Goal: Task Accomplishment & Management: Complete application form

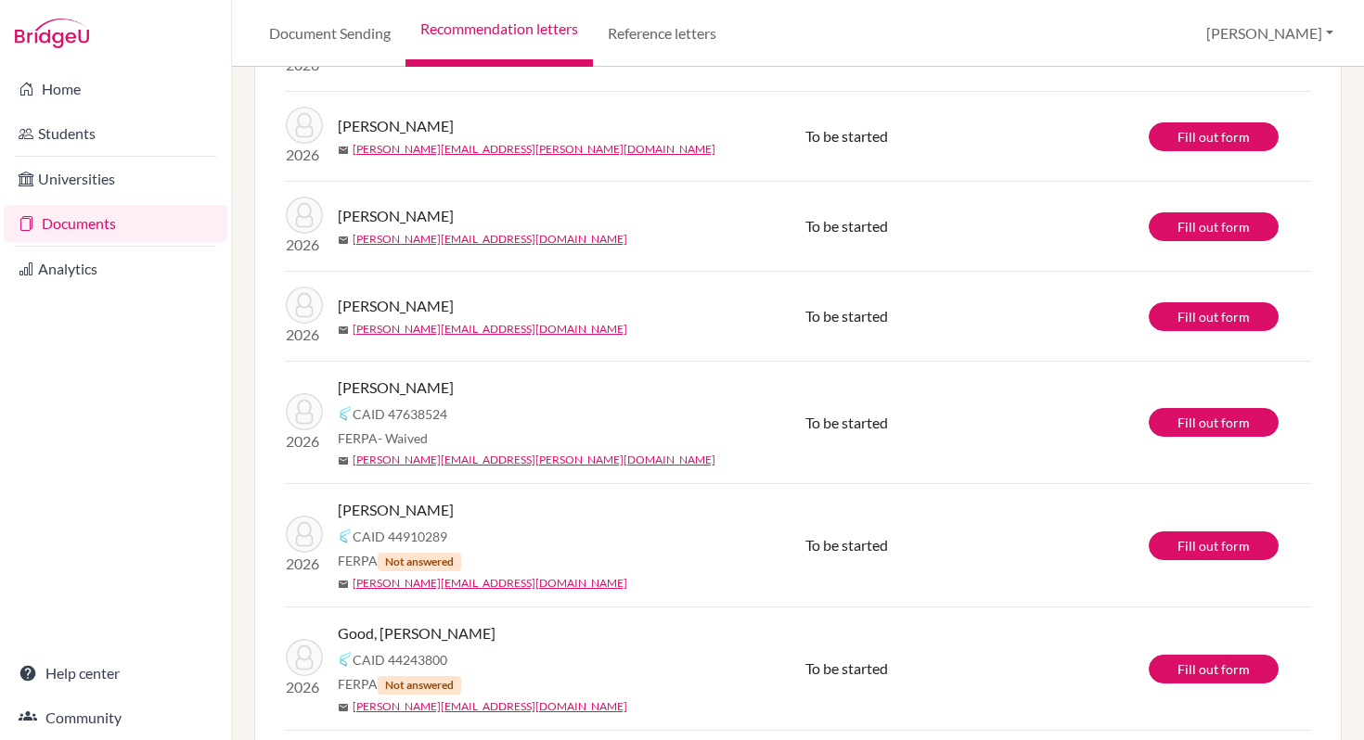
scroll to position [359, 0]
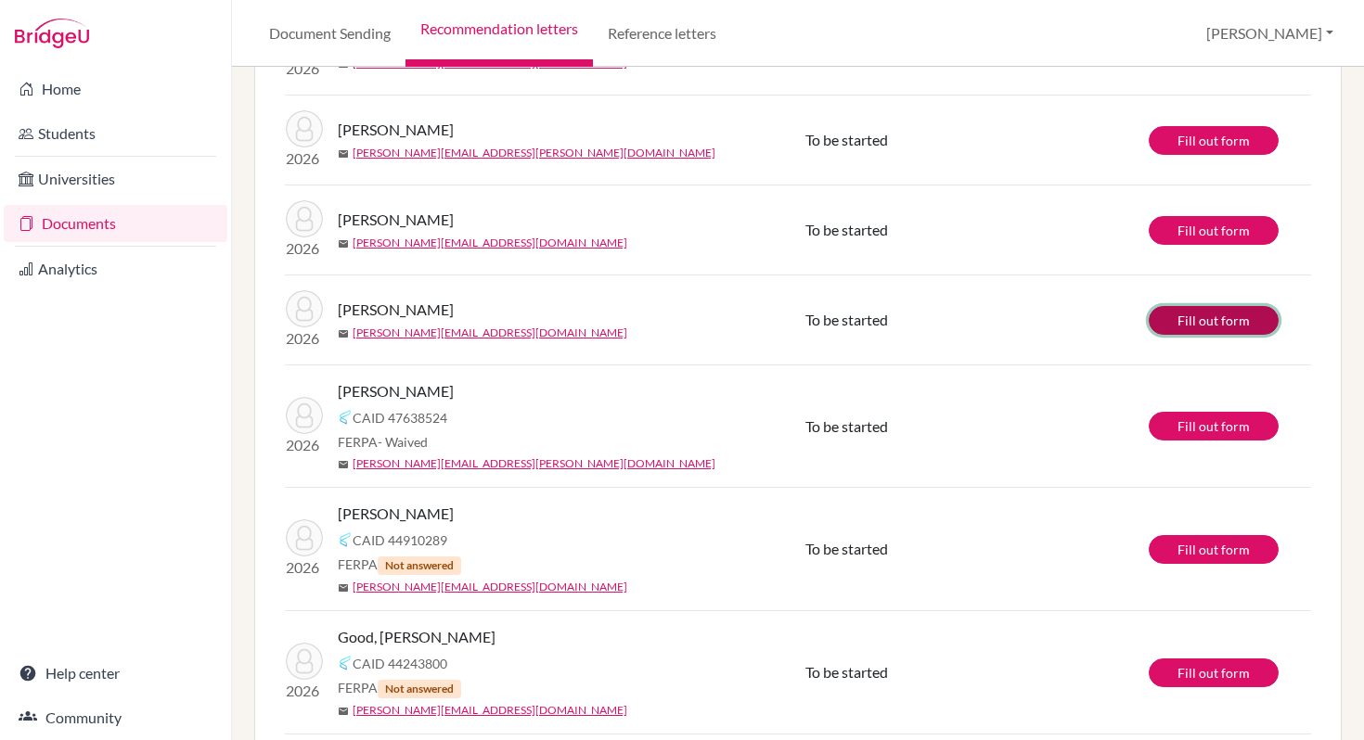
click at [1196, 320] on link "Fill out form" at bounding box center [1213, 320] width 130 height 29
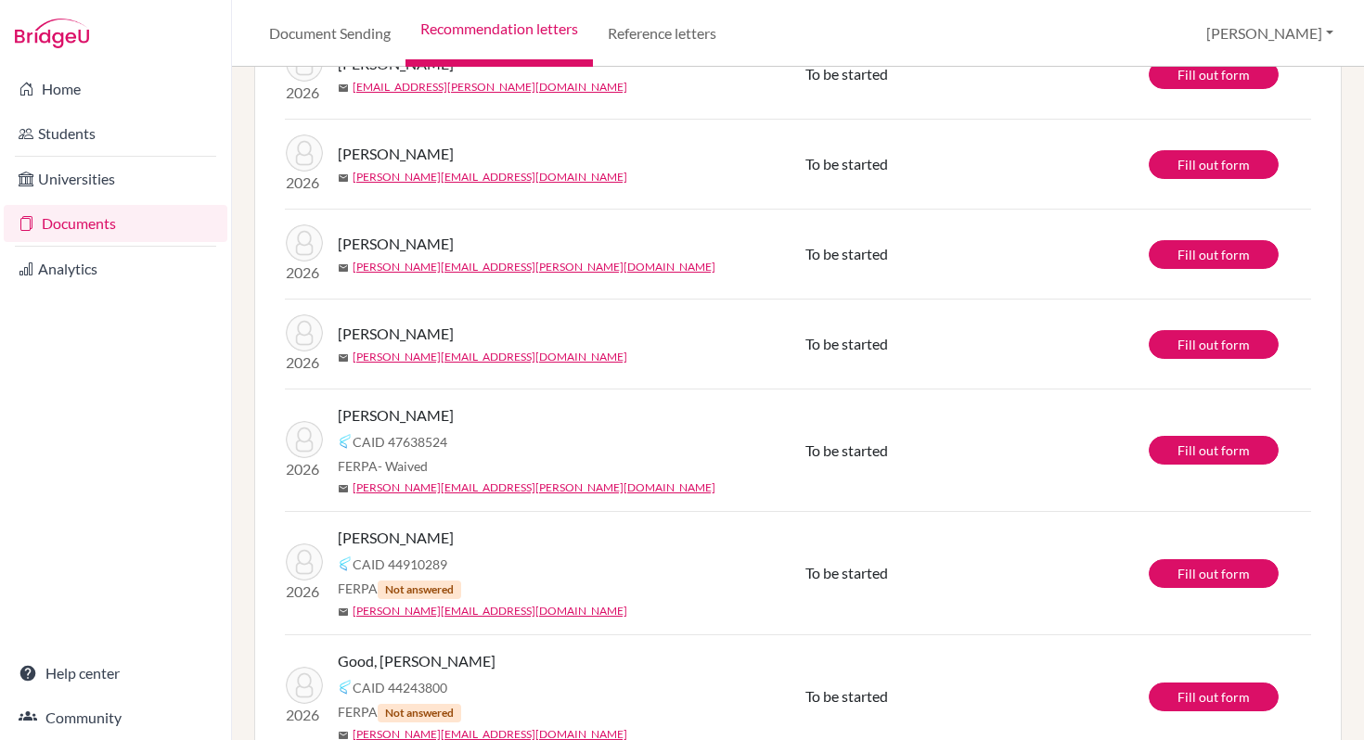
scroll to position [332, 0]
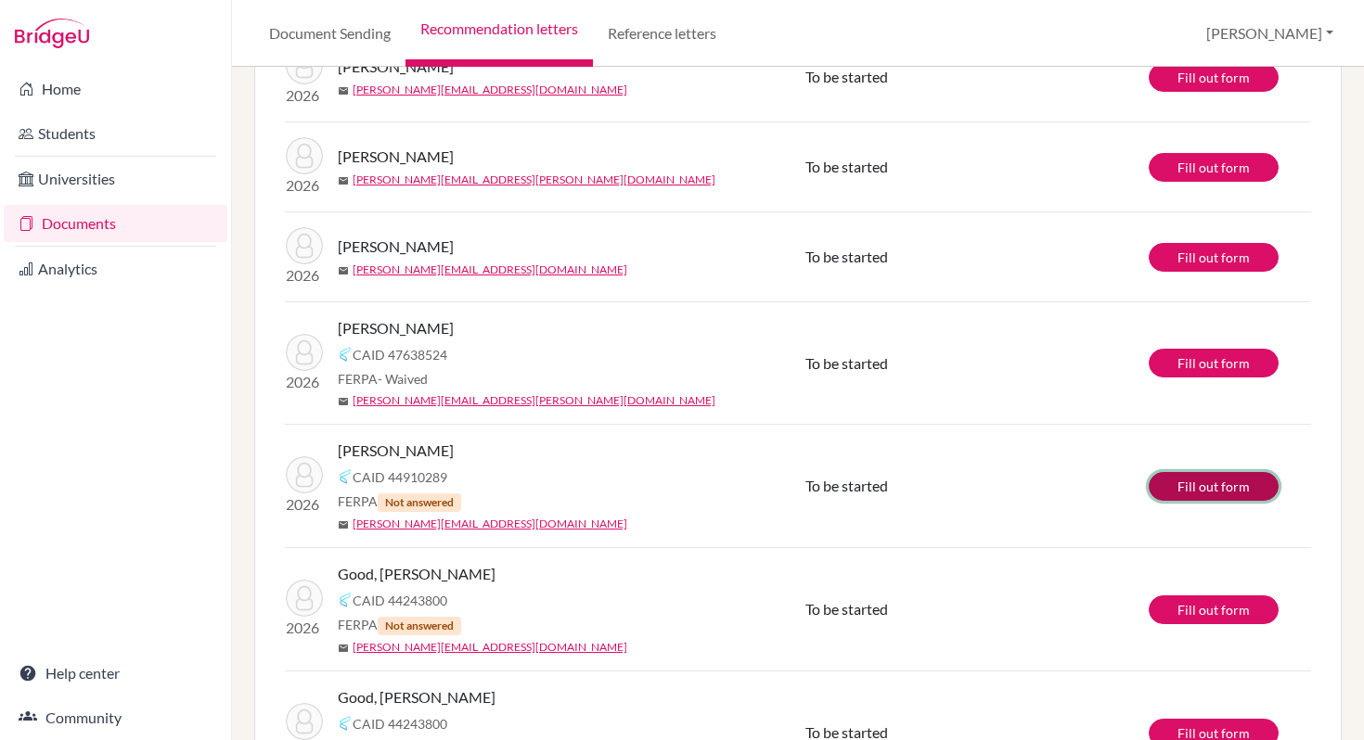
click at [1218, 486] on link "Fill out form" at bounding box center [1213, 486] width 130 height 29
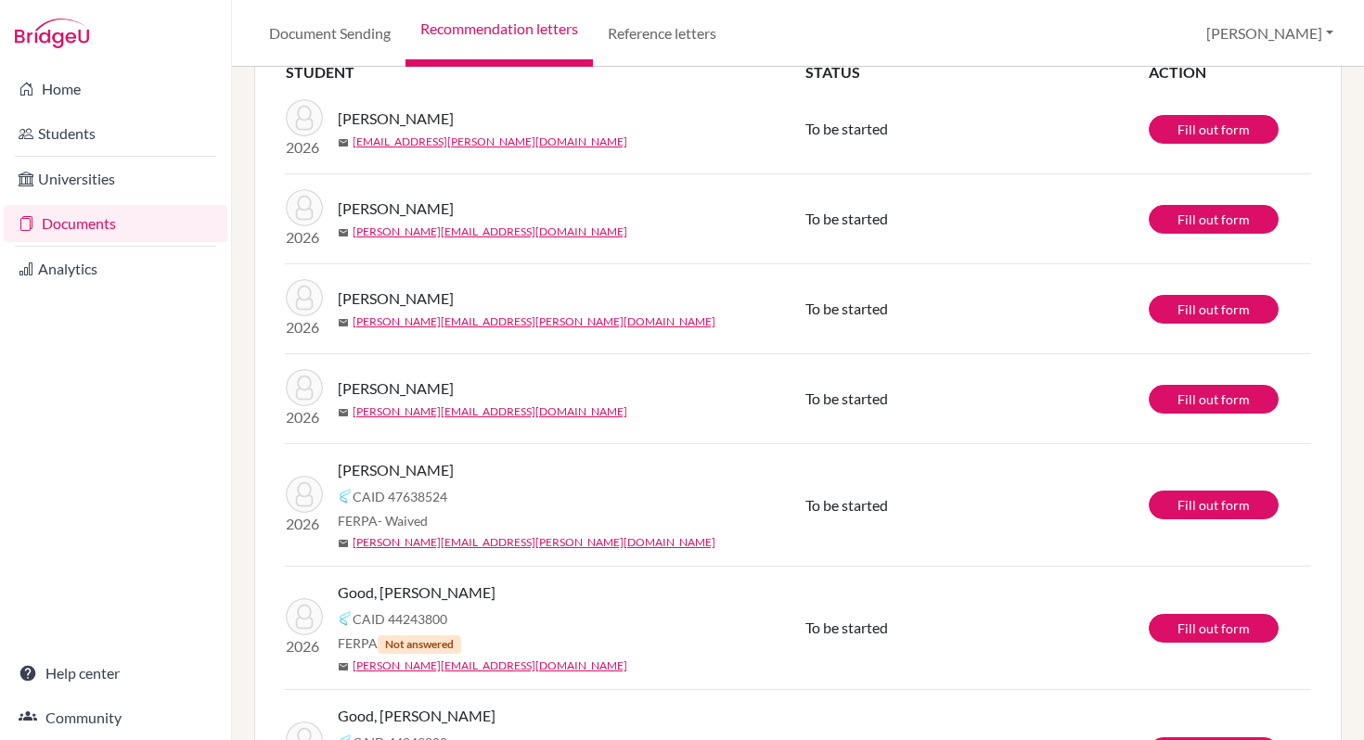
scroll to position [201, 0]
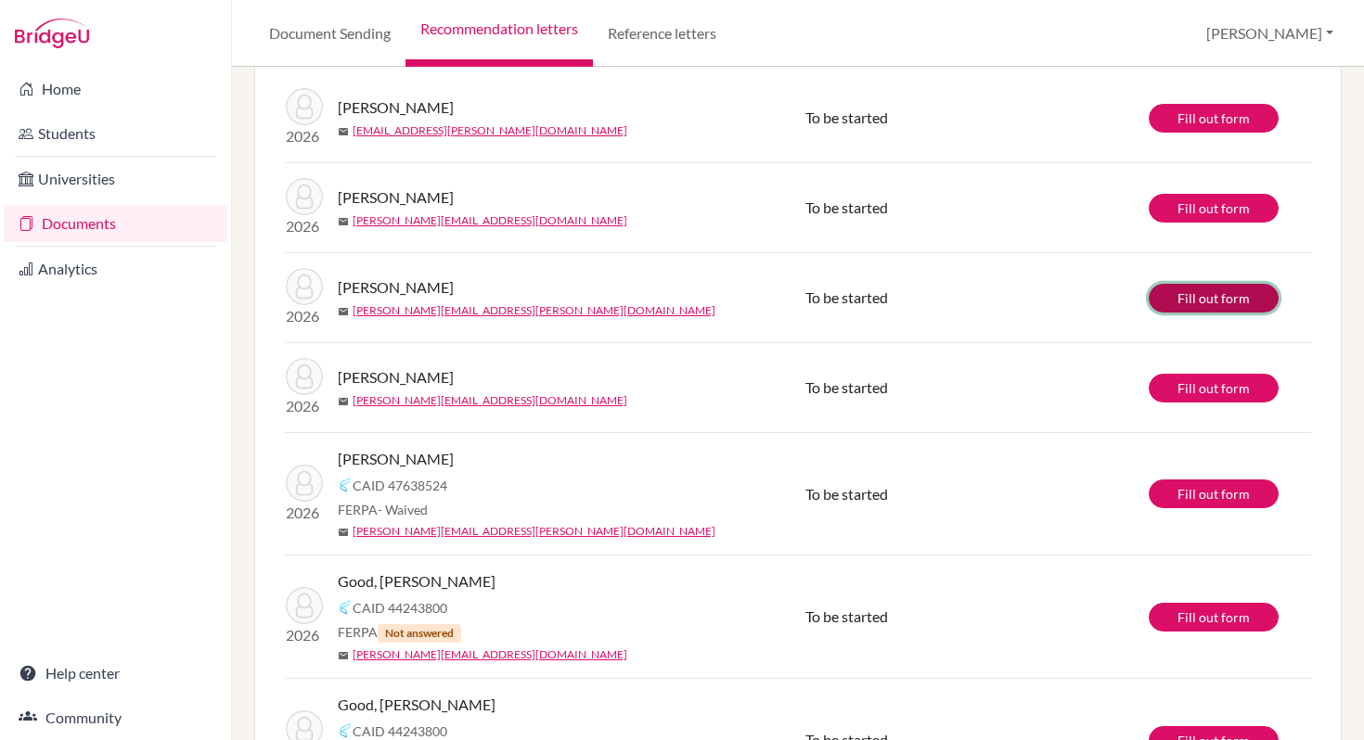
click at [1180, 300] on link "Fill out form" at bounding box center [1213, 298] width 130 height 29
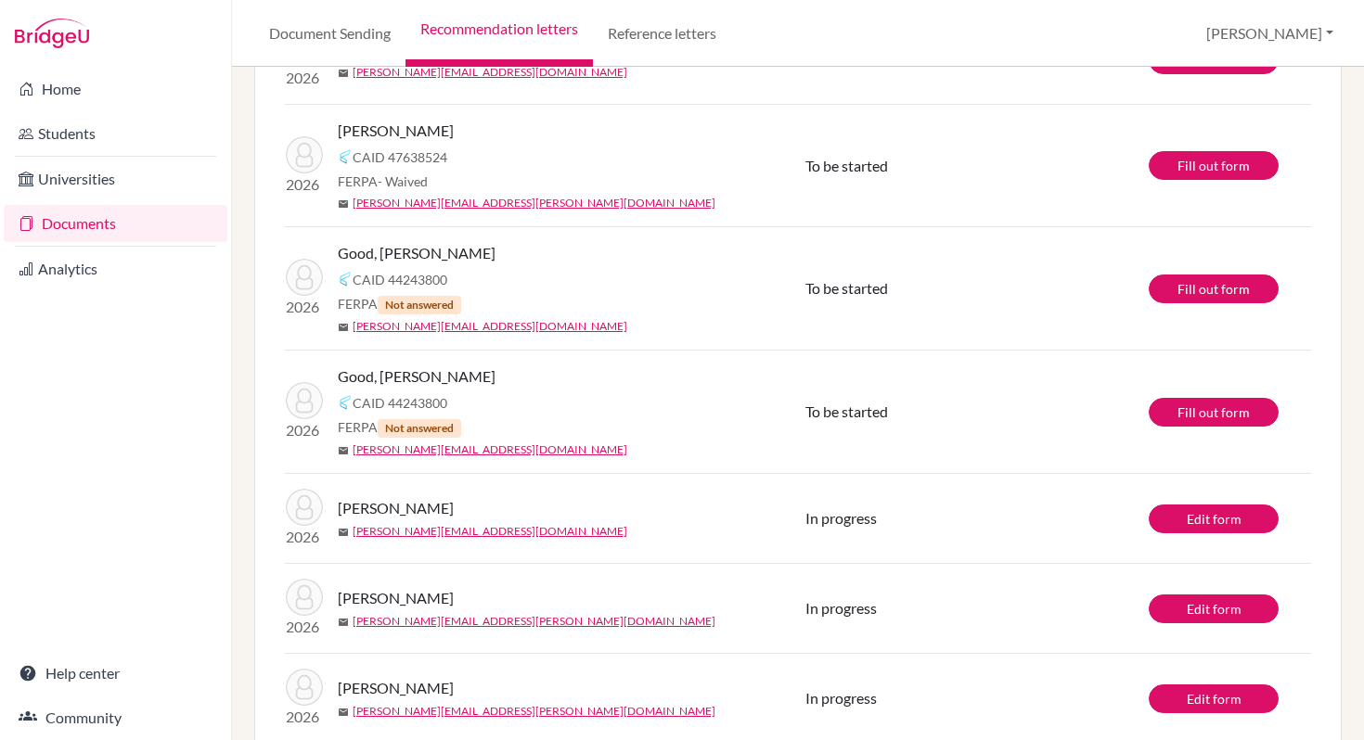
scroll to position [461, 0]
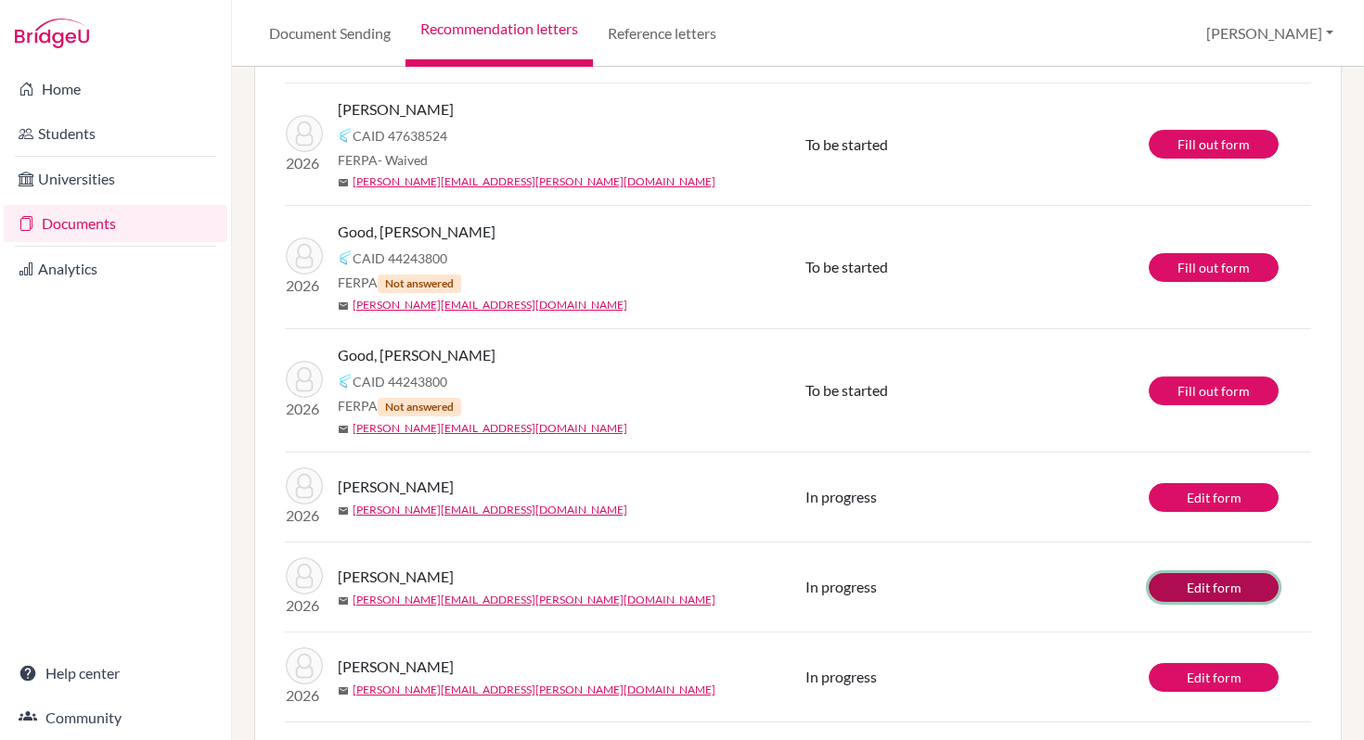
click at [1183, 588] on link "Edit form" at bounding box center [1213, 587] width 130 height 29
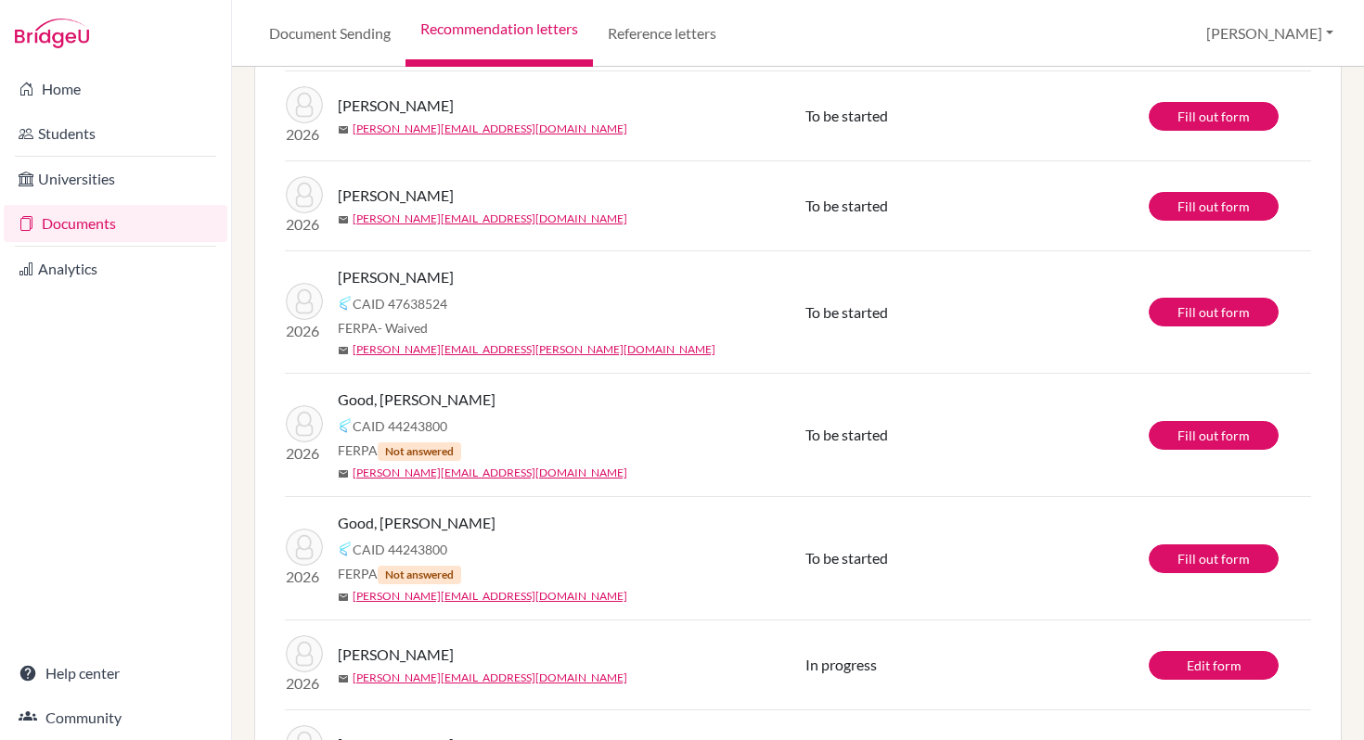
scroll to position [318, 0]
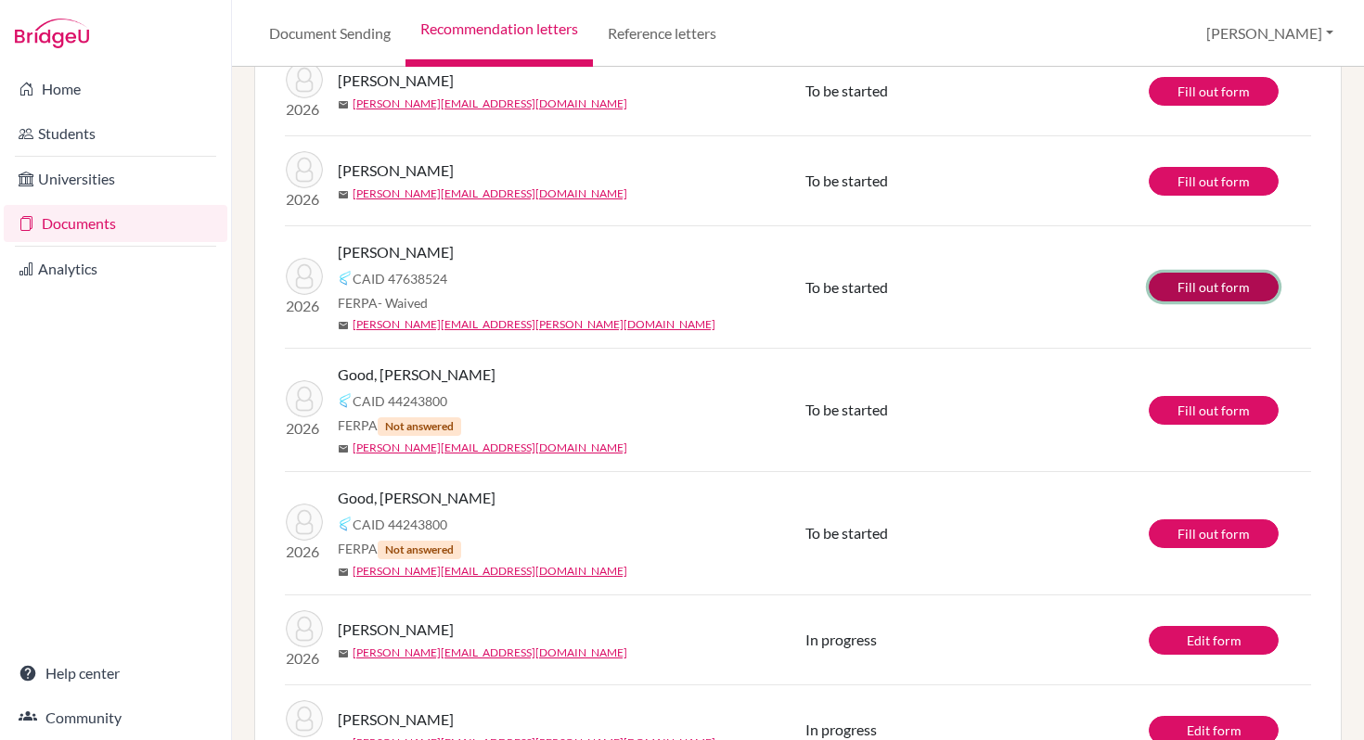
click at [1223, 285] on link "Fill out form" at bounding box center [1213, 287] width 130 height 29
